Goal: Task Accomplishment & Management: Use online tool/utility

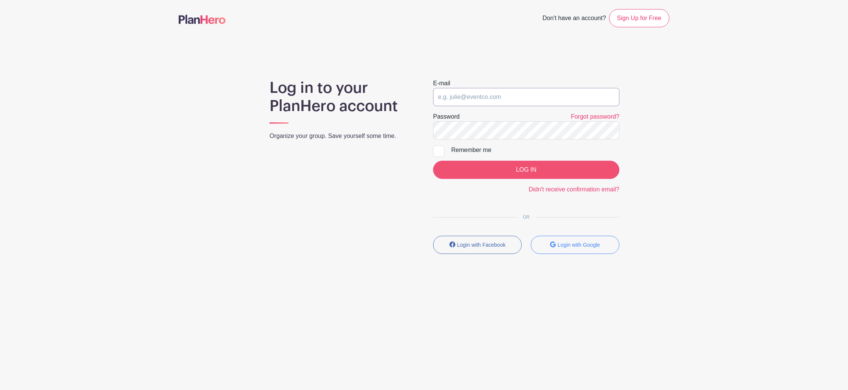
type input "[EMAIL_ADDRESS][DOMAIN_NAME]"
click at [505, 168] on input "LOG IN" at bounding box center [526, 170] width 186 height 18
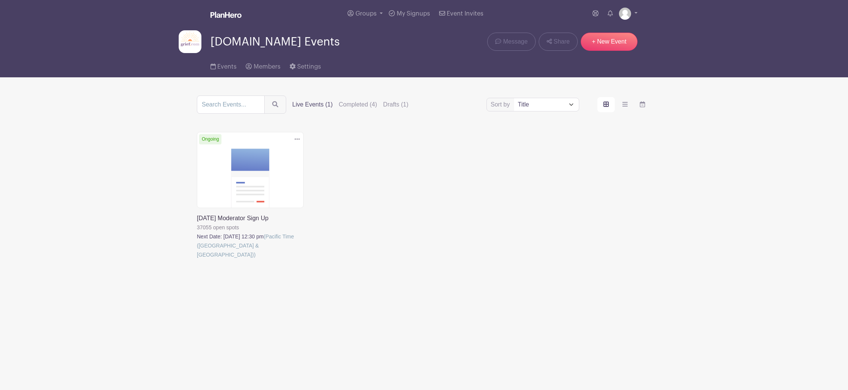
click at [197, 259] on link at bounding box center [197, 259] width 0 height 0
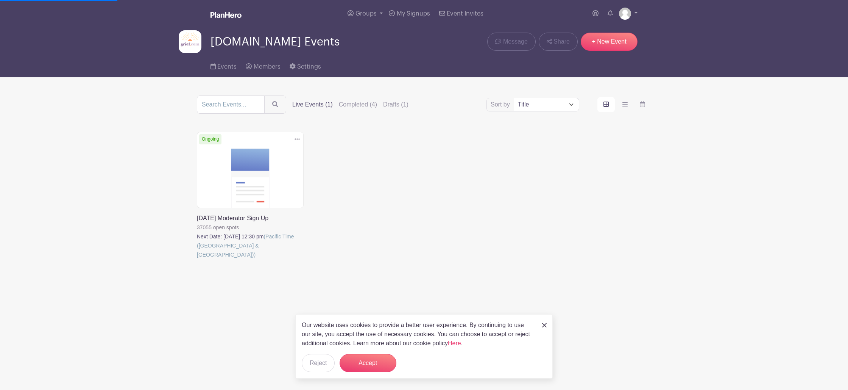
click at [197, 259] on link at bounding box center [197, 259] width 0 height 0
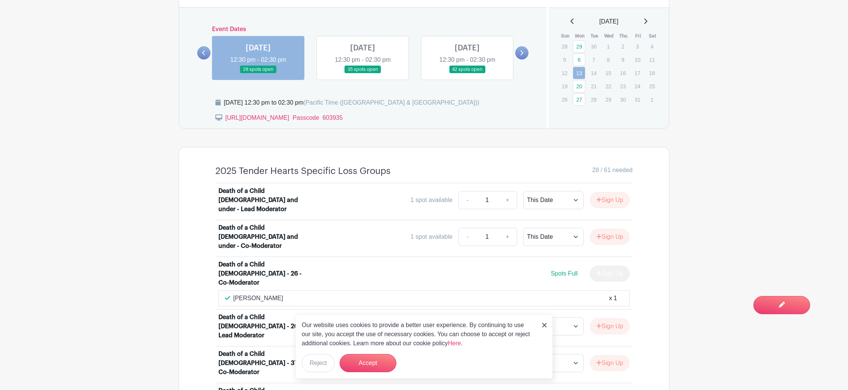
scroll to position [476, 0]
